Goal: Find contact information: Find contact information

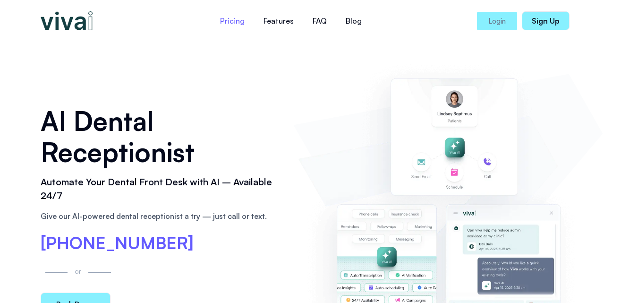
click at [236, 17] on link "Pricing" at bounding box center [232, 20] width 43 height 23
click at [71, 25] on img at bounding box center [67, 20] width 52 height 19
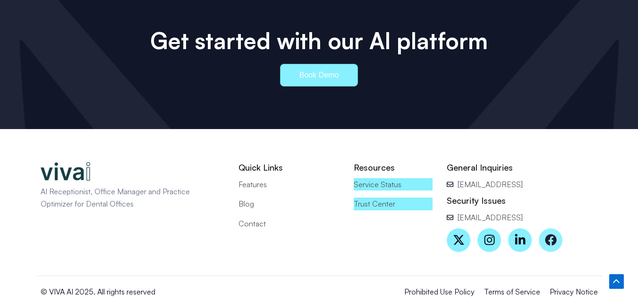
scroll to position [4275, 0]
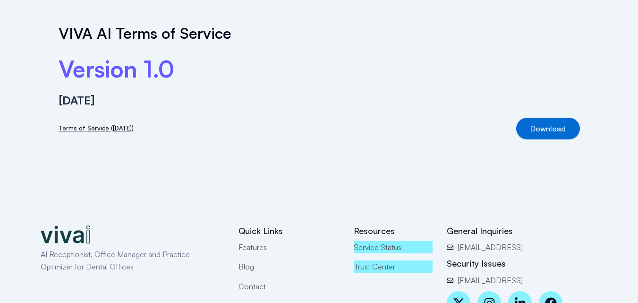
scroll to position [147, 0]
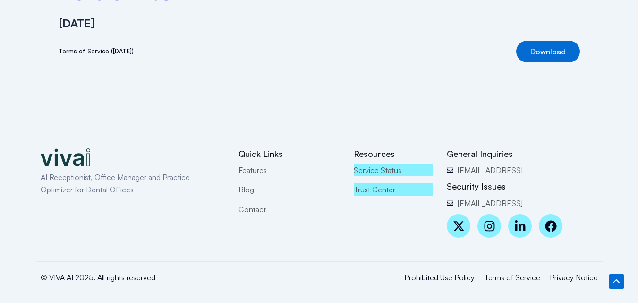
click at [245, 212] on span "Contact" at bounding box center [252, 209] width 27 height 12
click at [261, 212] on span "Contact" at bounding box center [252, 209] width 27 height 12
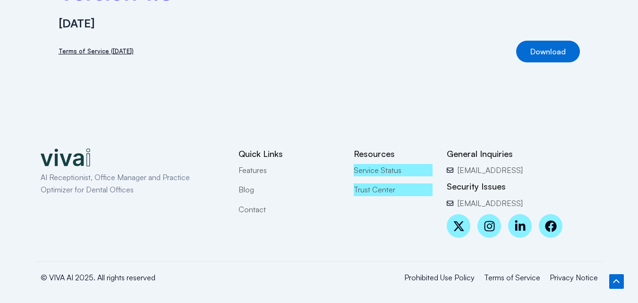
click at [261, 212] on span "Contact" at bounding box center [252, 209] width 27 height 12
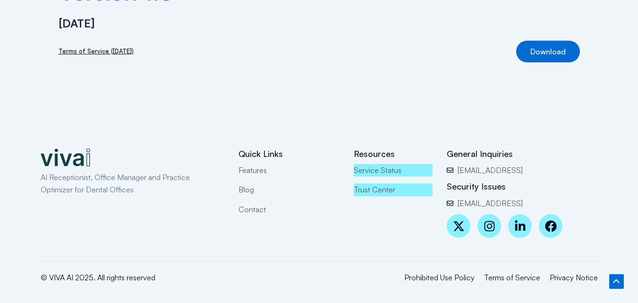
click at [261, 212] on span "Contact" at bounding box center [252, 209] width 27 height 12
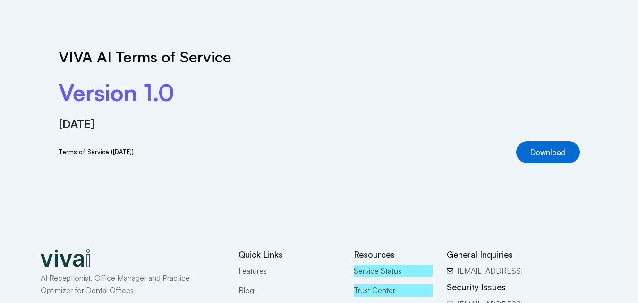
scroll to position [0, 0]
